Goal: Information Seeking & Learning: Learn about a topic

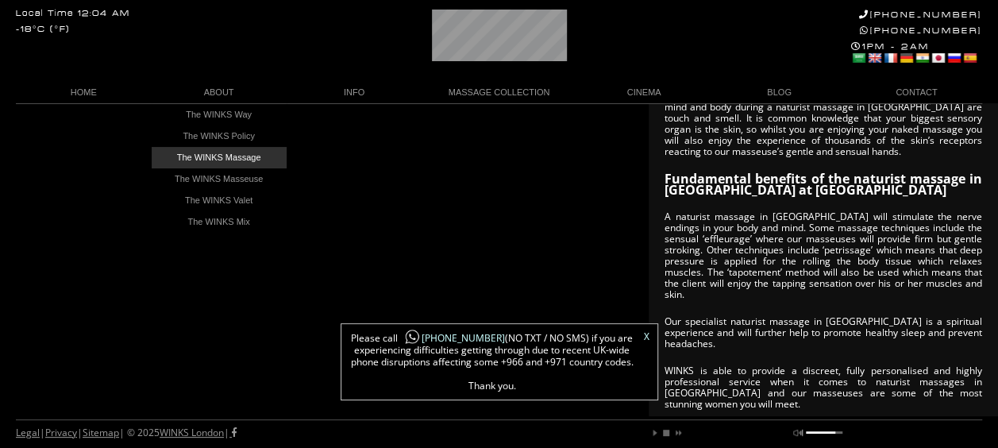
click at [246, 160] on link "The WINKS Massage" at bounding box center [219, 157] width 135 height 21
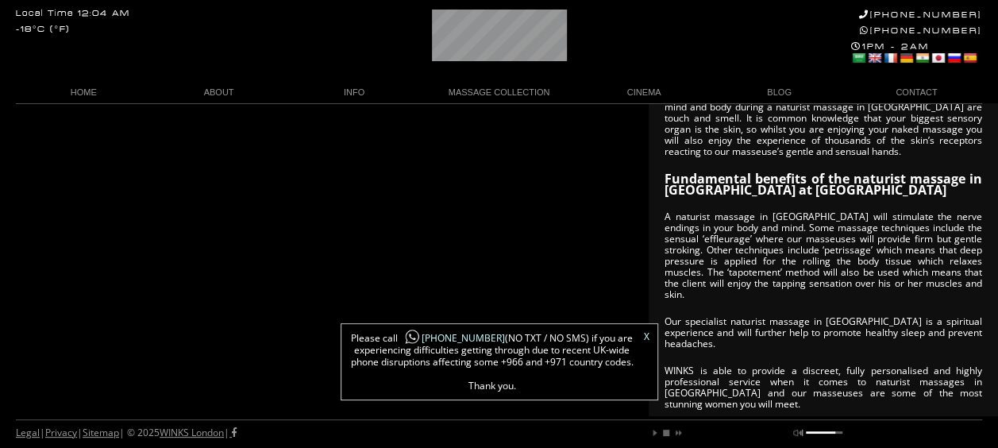
scroll to position [0, 43]
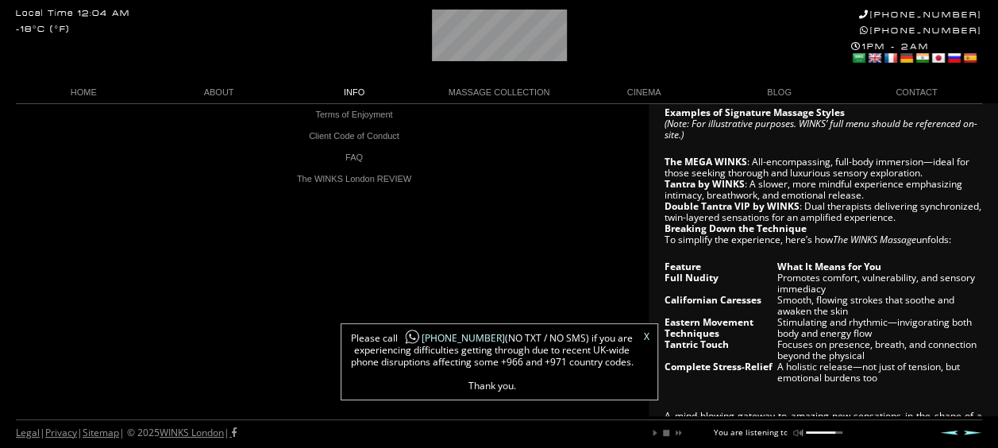
scroll to position [579, 0]
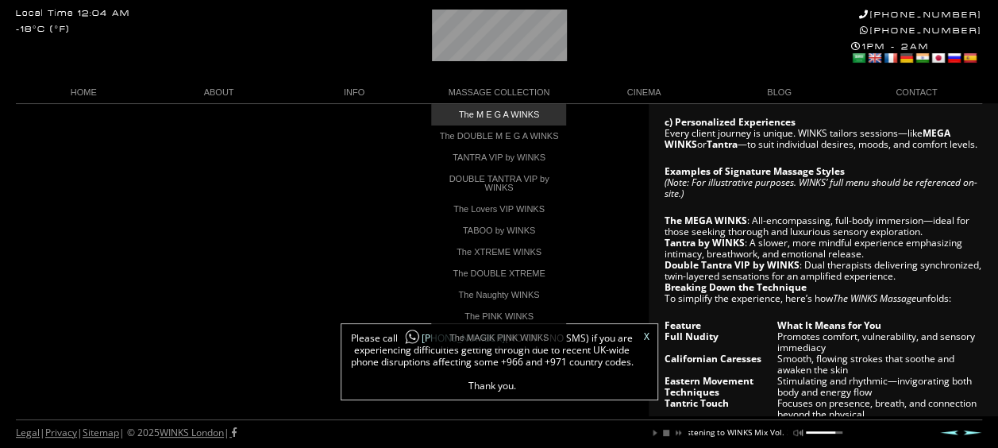
click at [509, 105] on link "The M E G A WINKS" at bounding box center [498, 114] width 135 height 21
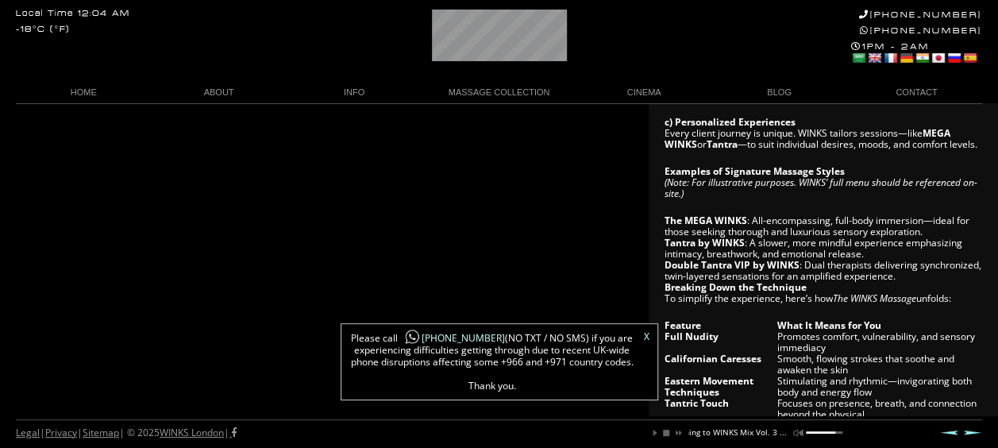
scroll to position [0, 154]
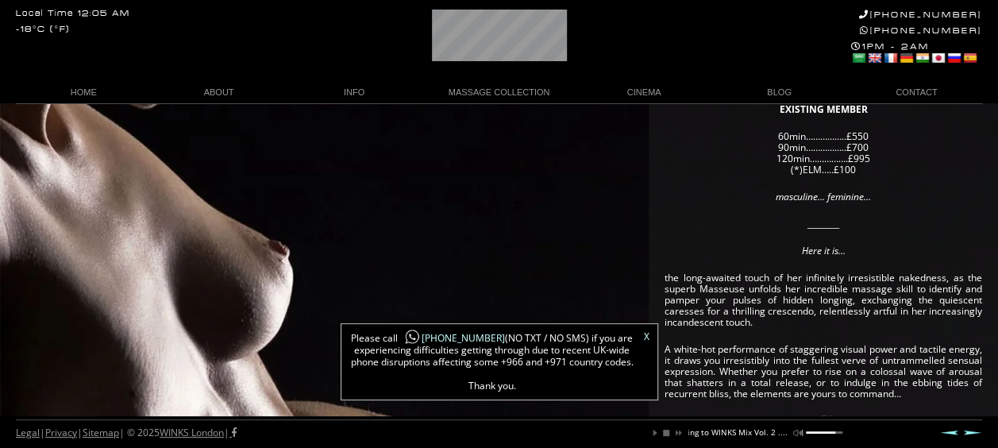
scroll to position [317, 0]
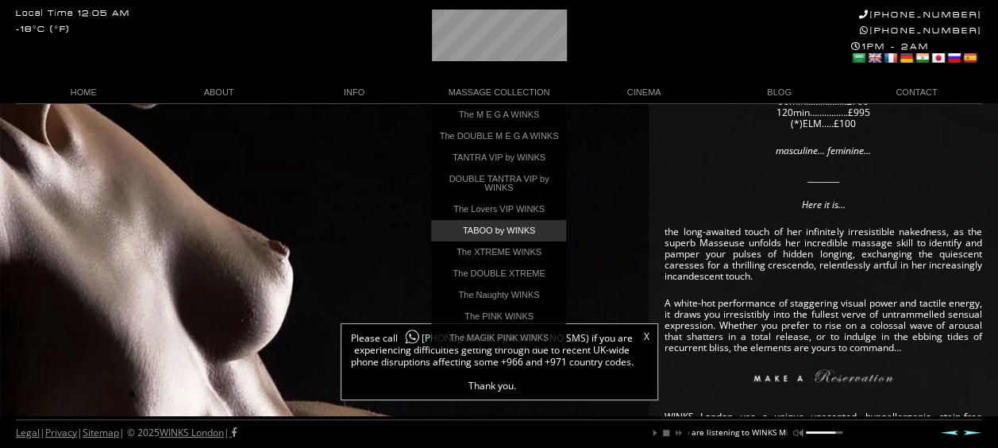
click at [475, 237] on link "TABOO by WINKS" at bounding box center [498, 230] width 135 height 21
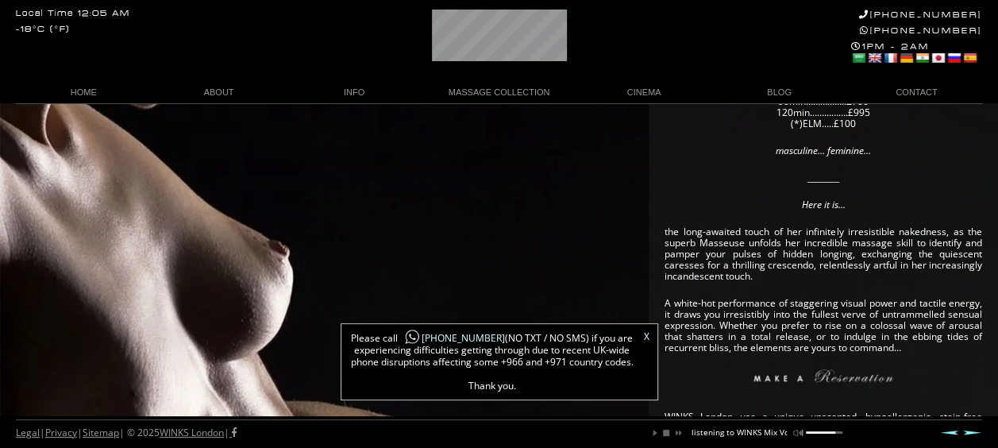
scroll to position [0, 130]
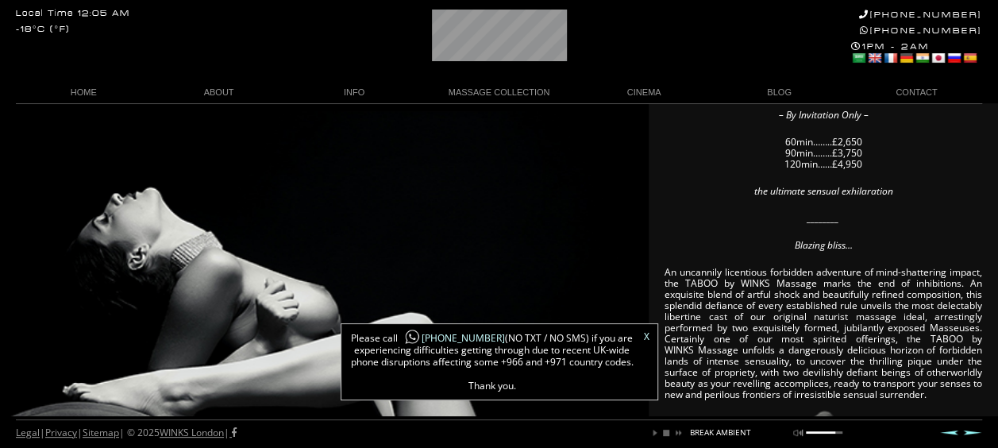
scroll to position [0, 306]
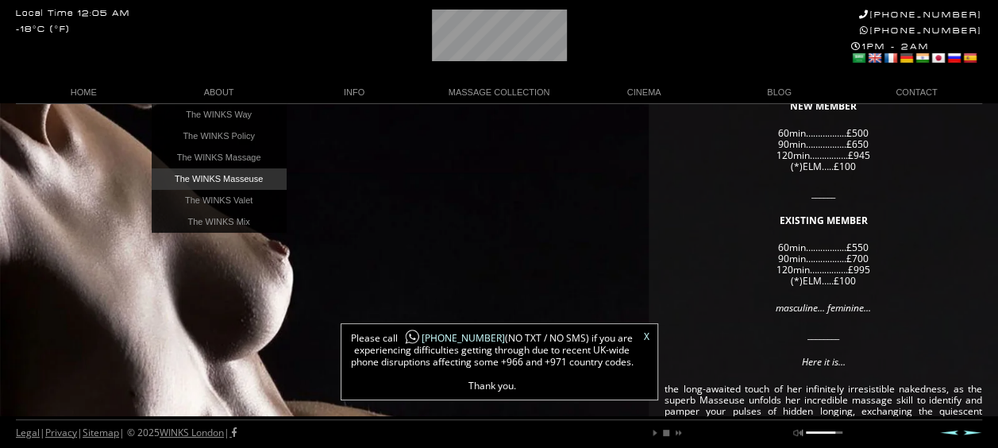
click at [229, 181] on link "The WINKS Masseuse" at bounding box center [219, 178] width 135 height 21
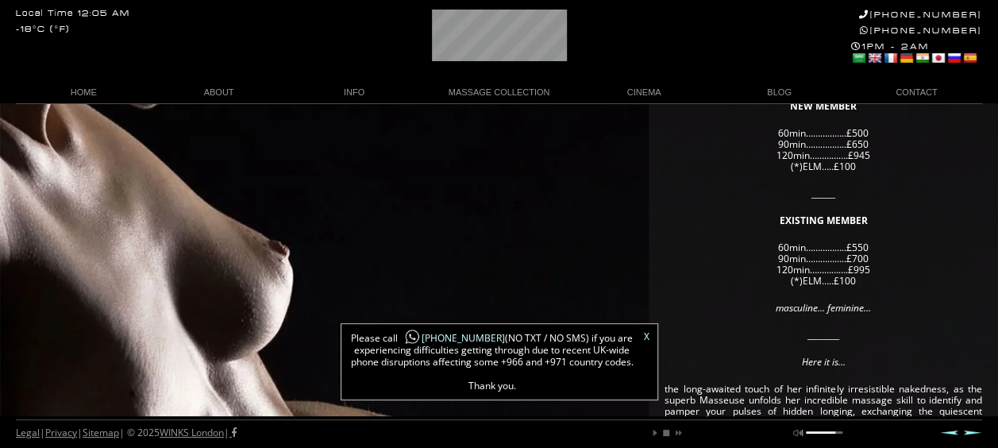
scroll to position [0, 54]
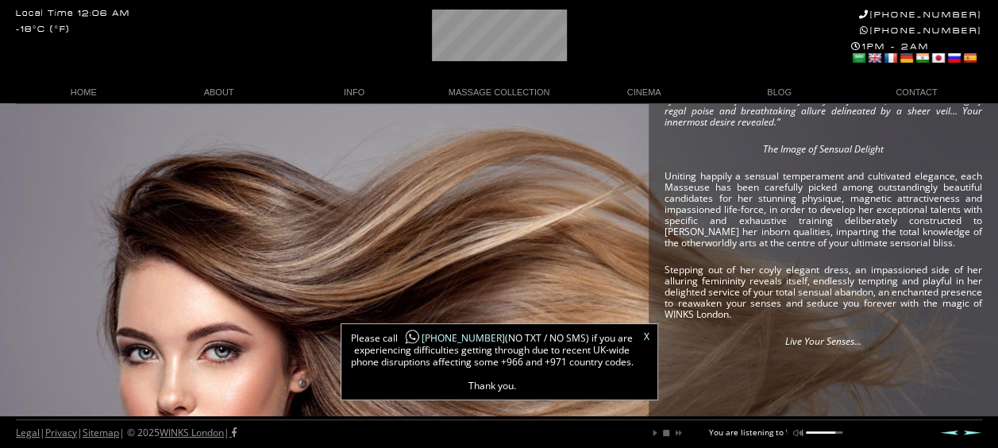
scroll to position [0, 81]
